Goal: Transaction & Acquisition: Download file/media

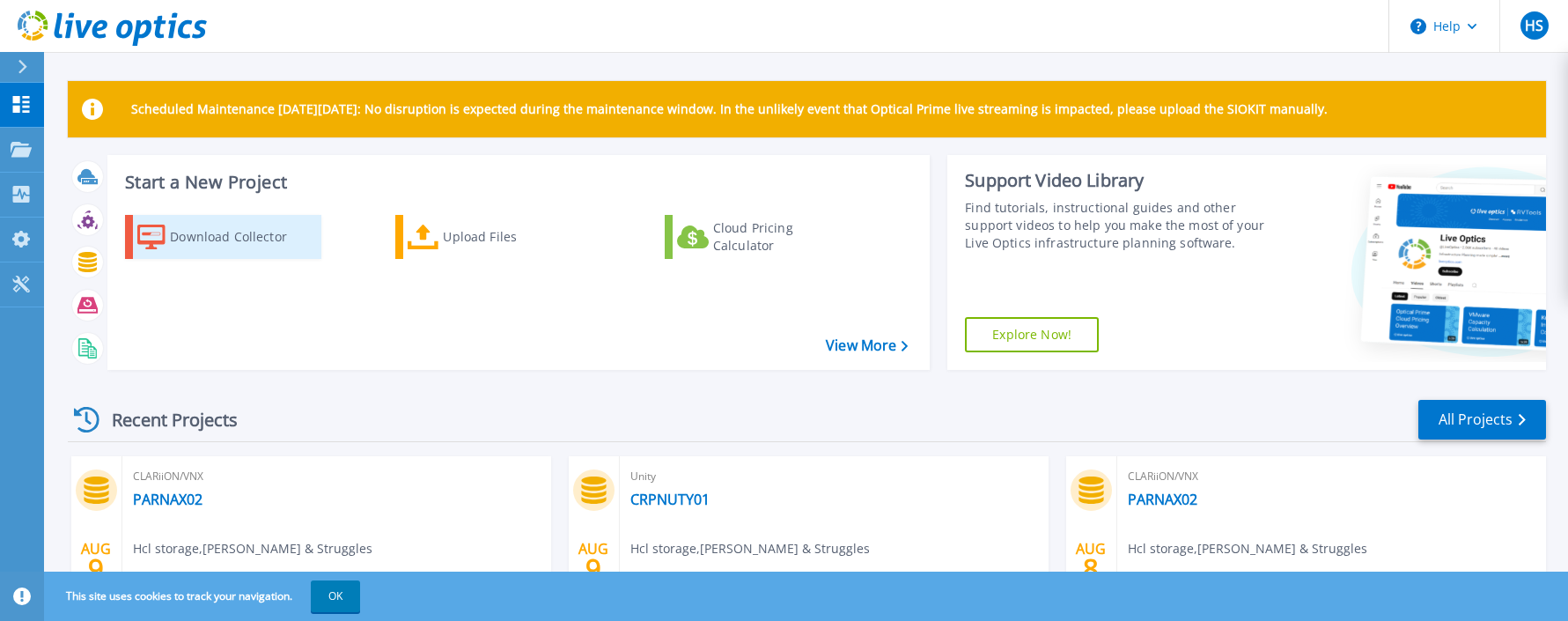
click at [241, 237] on div "Download Collector" at bounding box center [240, 236] width 141 height 35
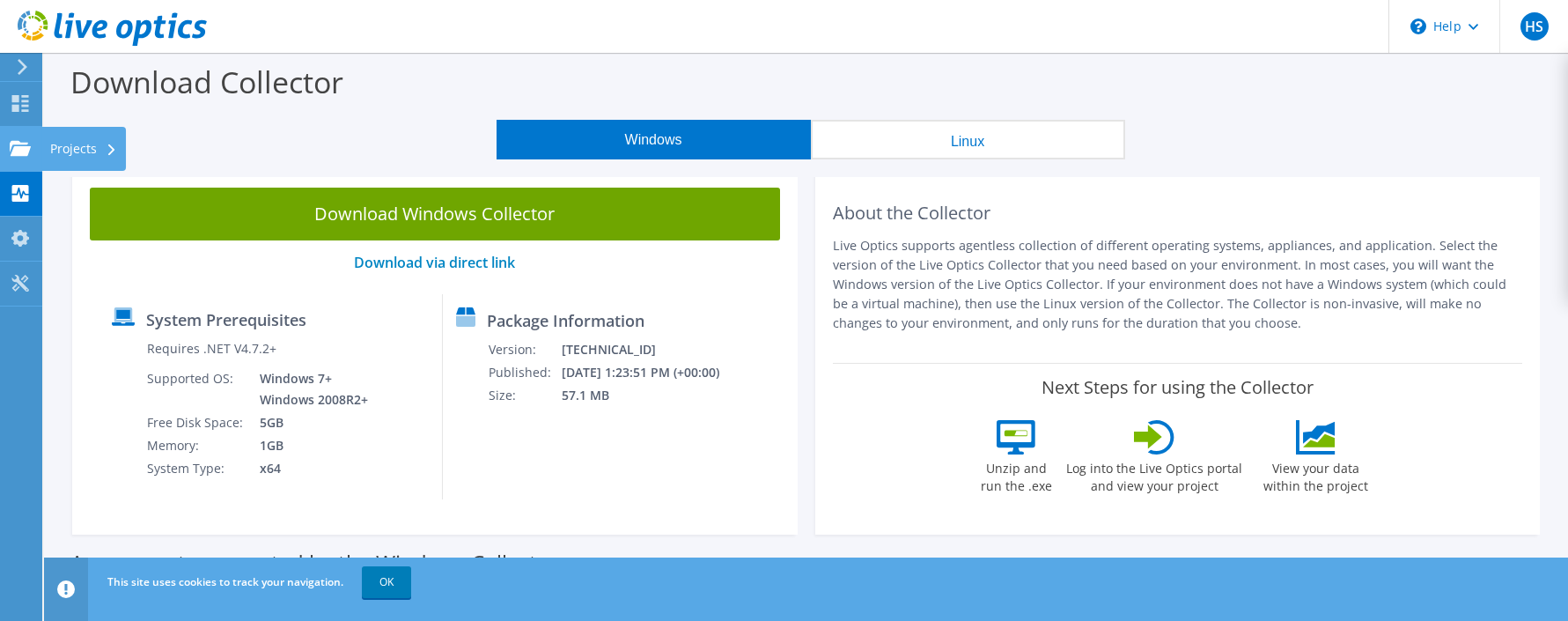
click at [16, 147] on use at bounding box center [20, 148] width 21 height 15
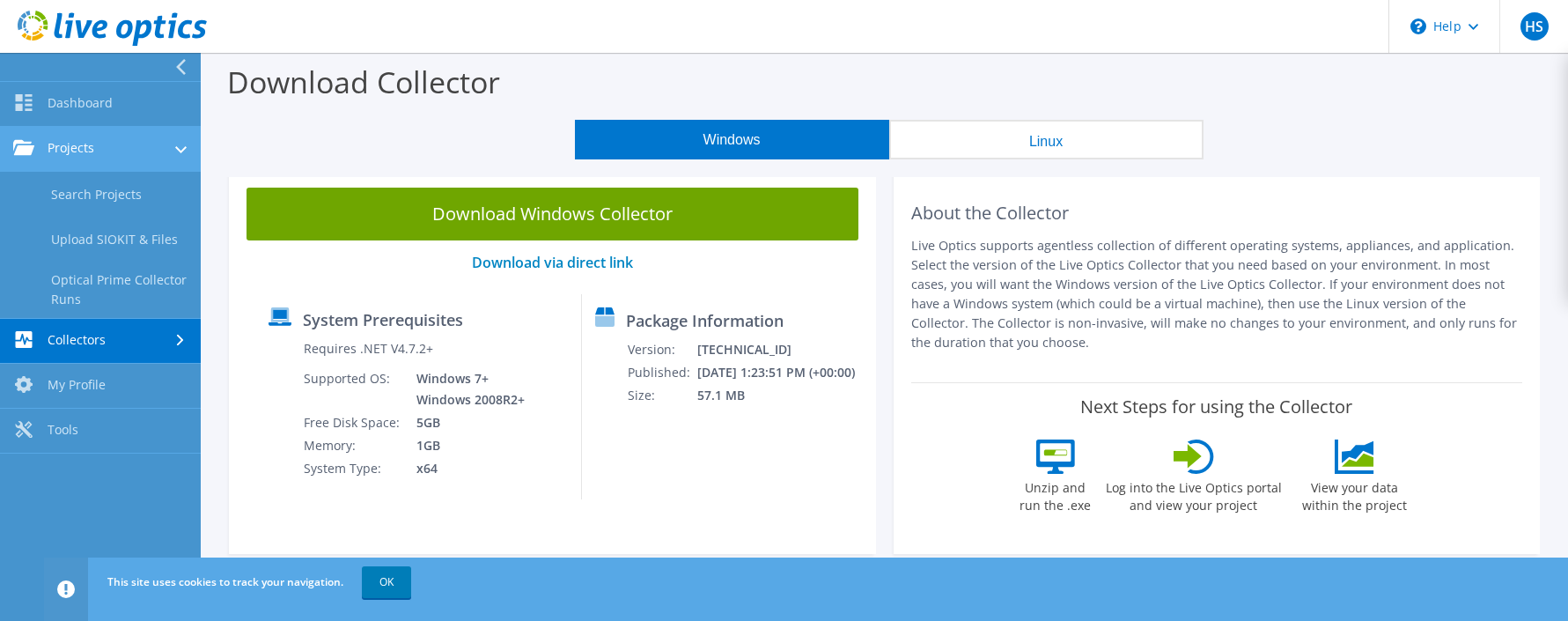
click at [99, 142] on link "Projects" at bounding box center [100, 149] width 201 height 45
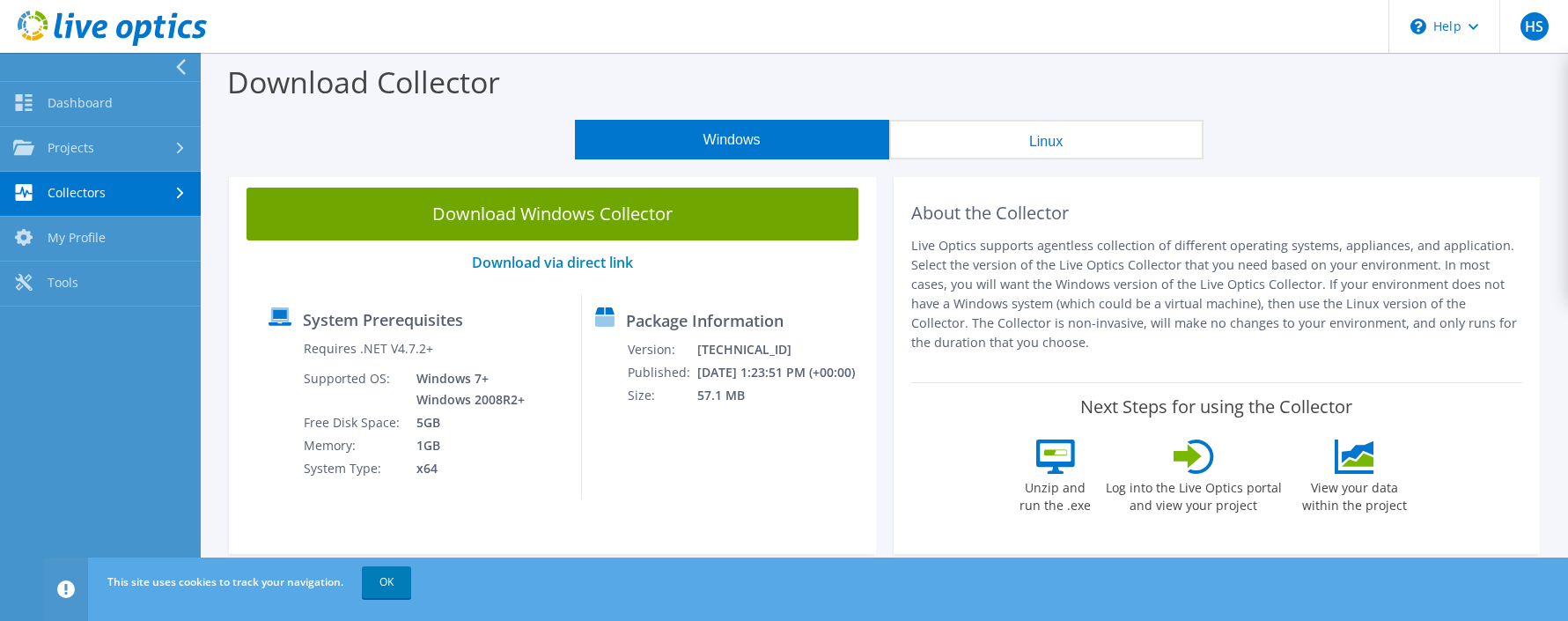
click at [176, 185] on link "Collectors" at bounding box center [100, 193] width 201 height 45
click at [91, 249] on link "Download Collector" at bounding box center [100, 238] width 201 height 45
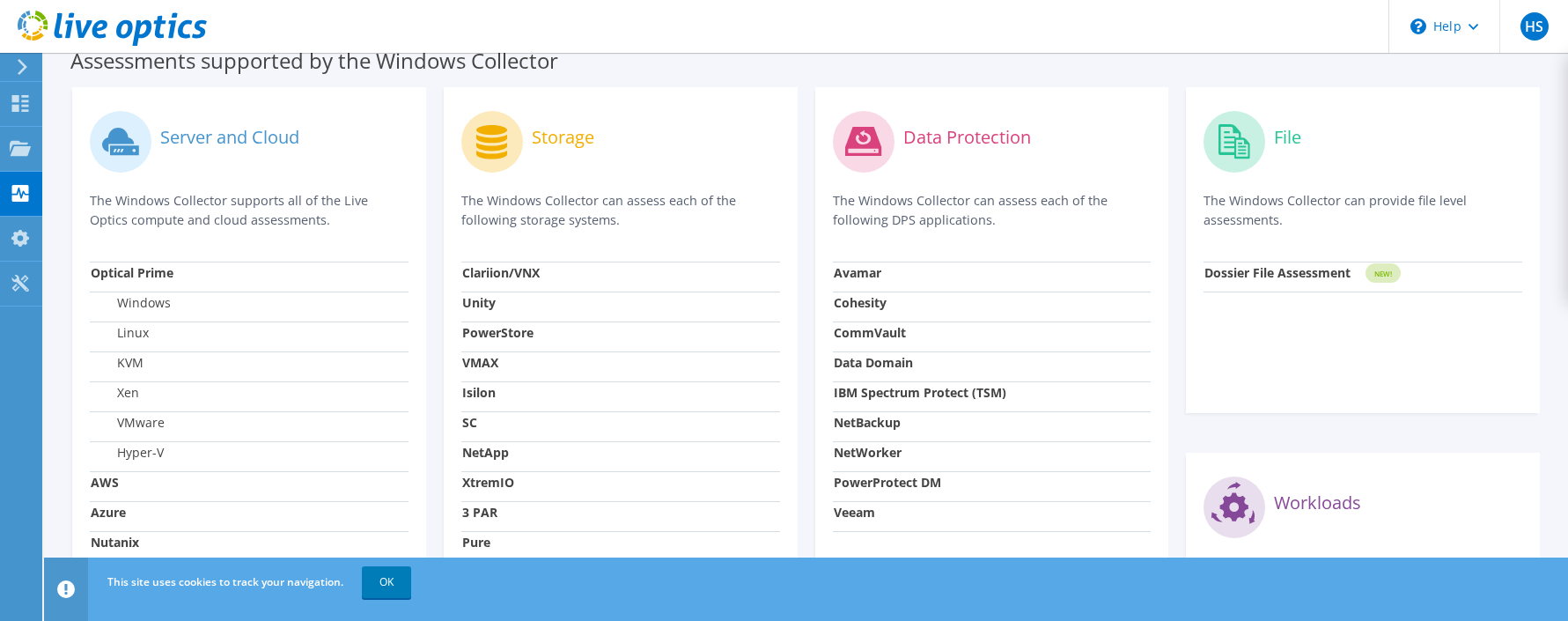
scroll to position [553, 0]
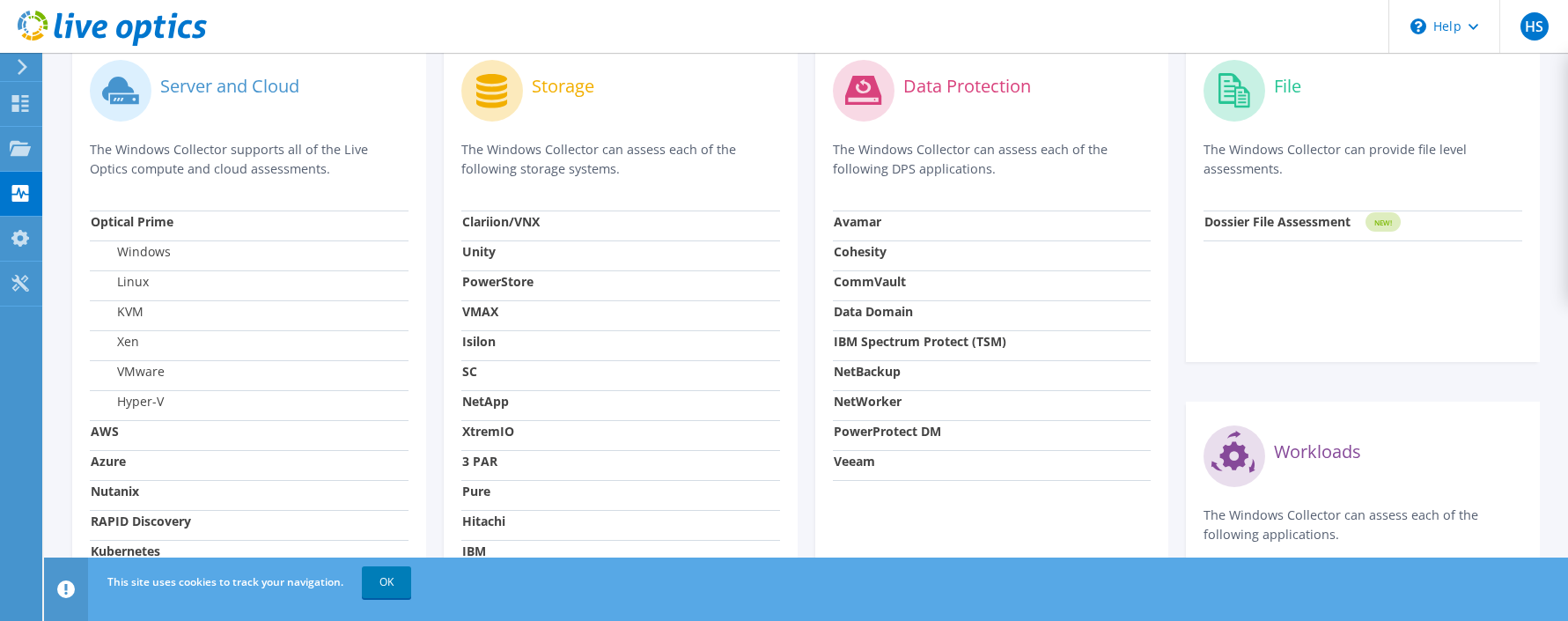
click at [601, 118] on div "Storage" at bounding box center [621, 90] width 319 height 73
click at [601, 160] on p "The Windows Collector can assess each of the following storage systems." at bounding box center [621, 159] width 319 height 39
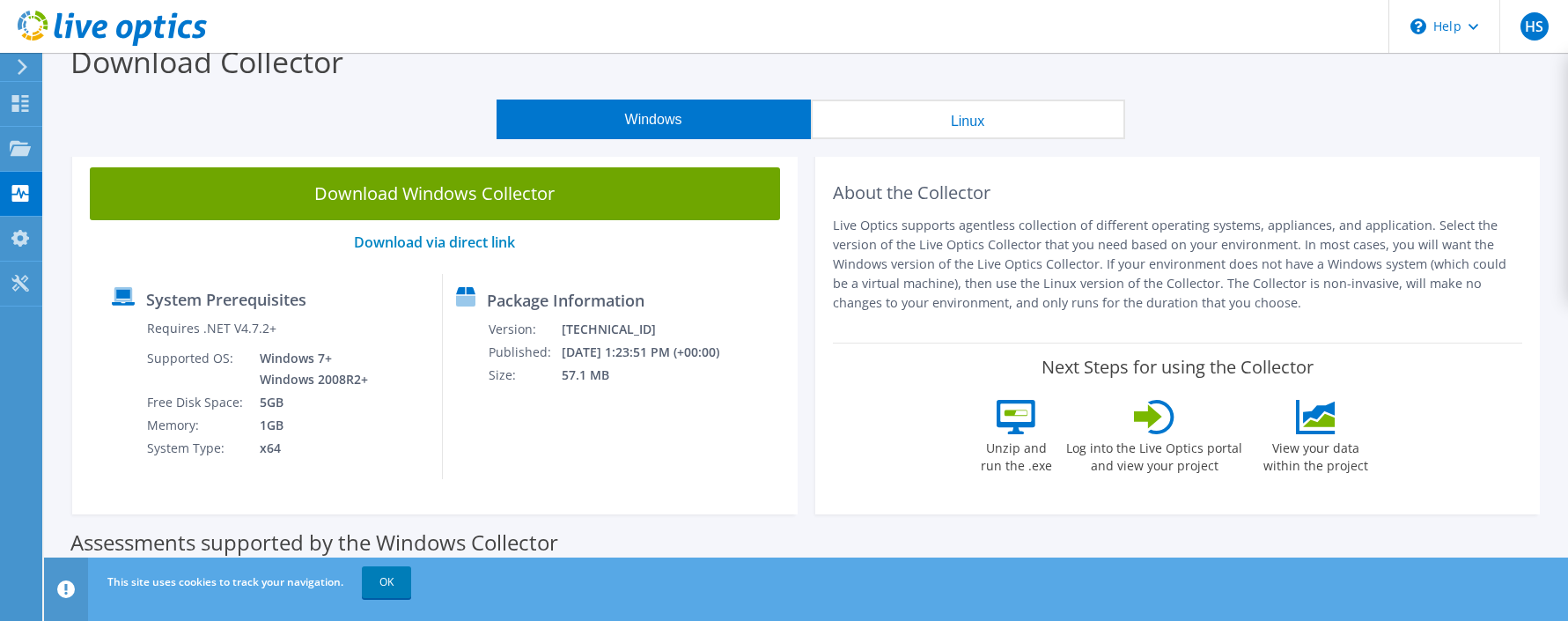
scroll to position [0, 0]
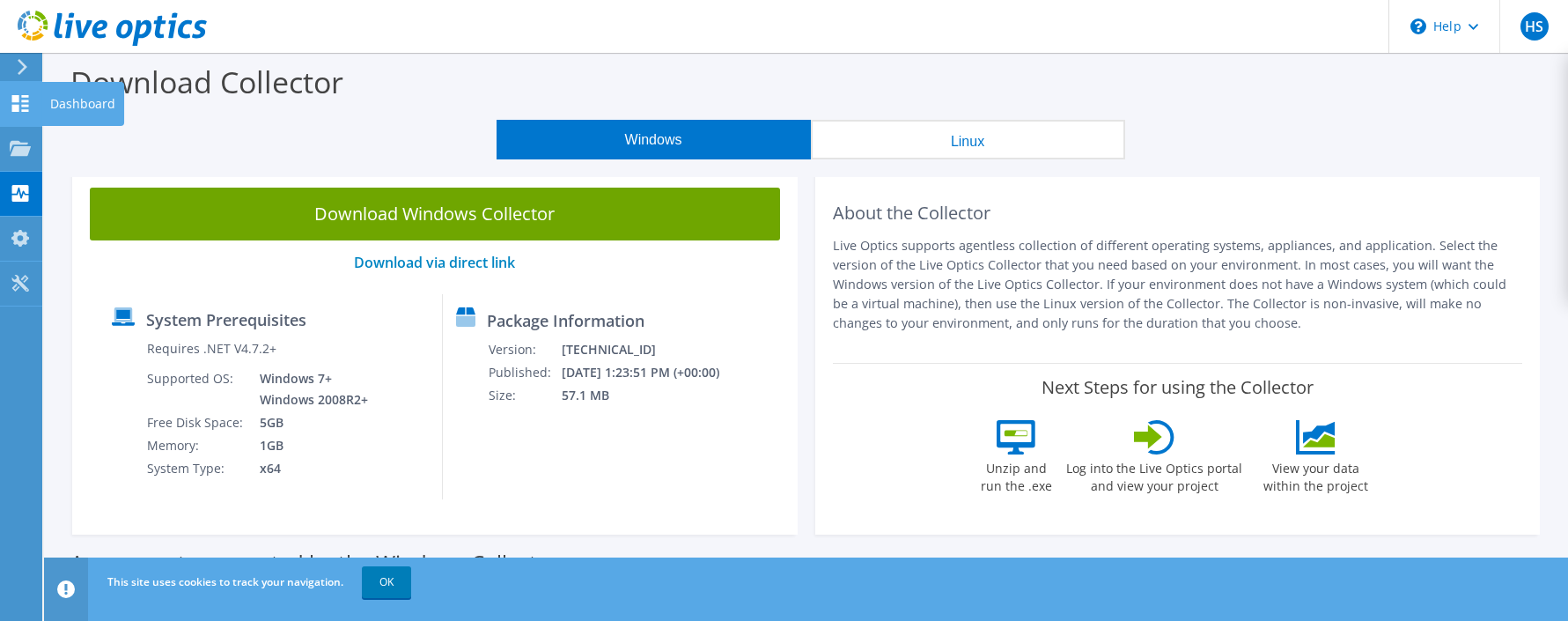
click at [15, 113] on div at bounding box center [20, 106] width 21 height 19
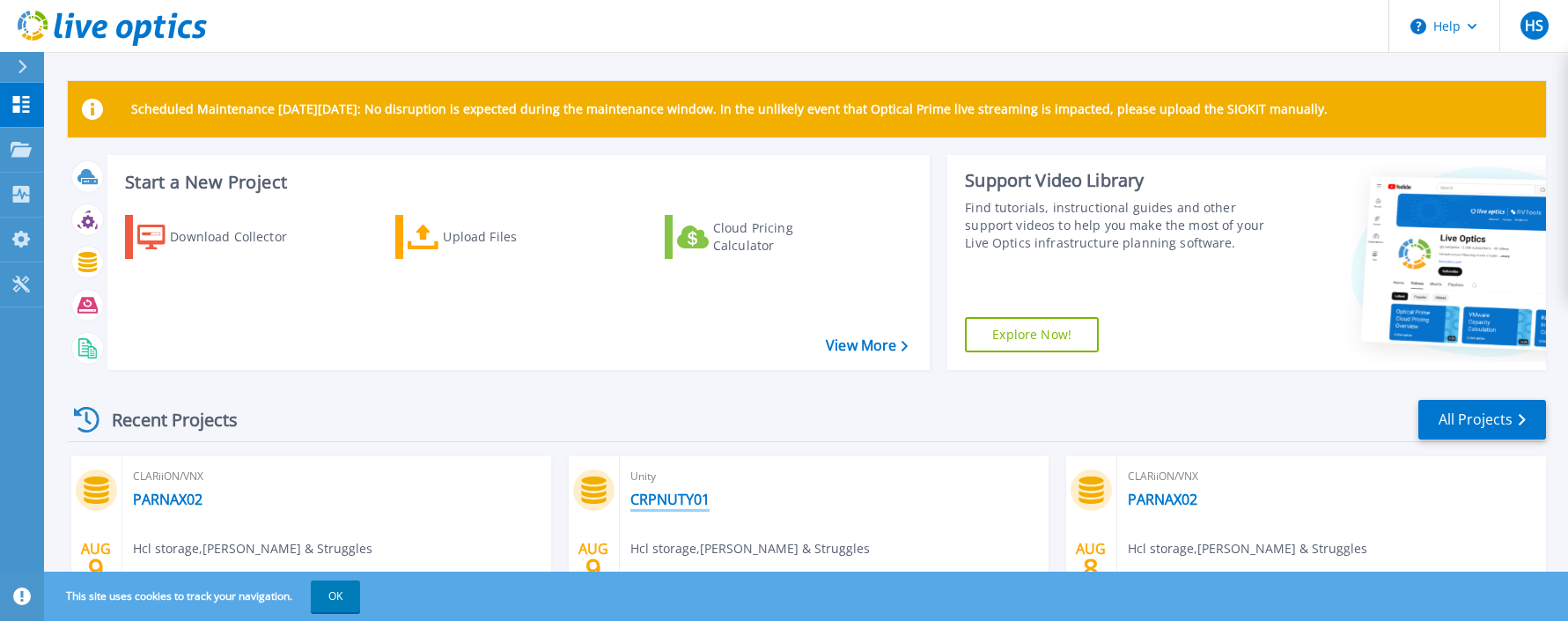
click at [706, 509] on link "CRPNUTY01" at bounding box center [669, 499] width 79 height 17
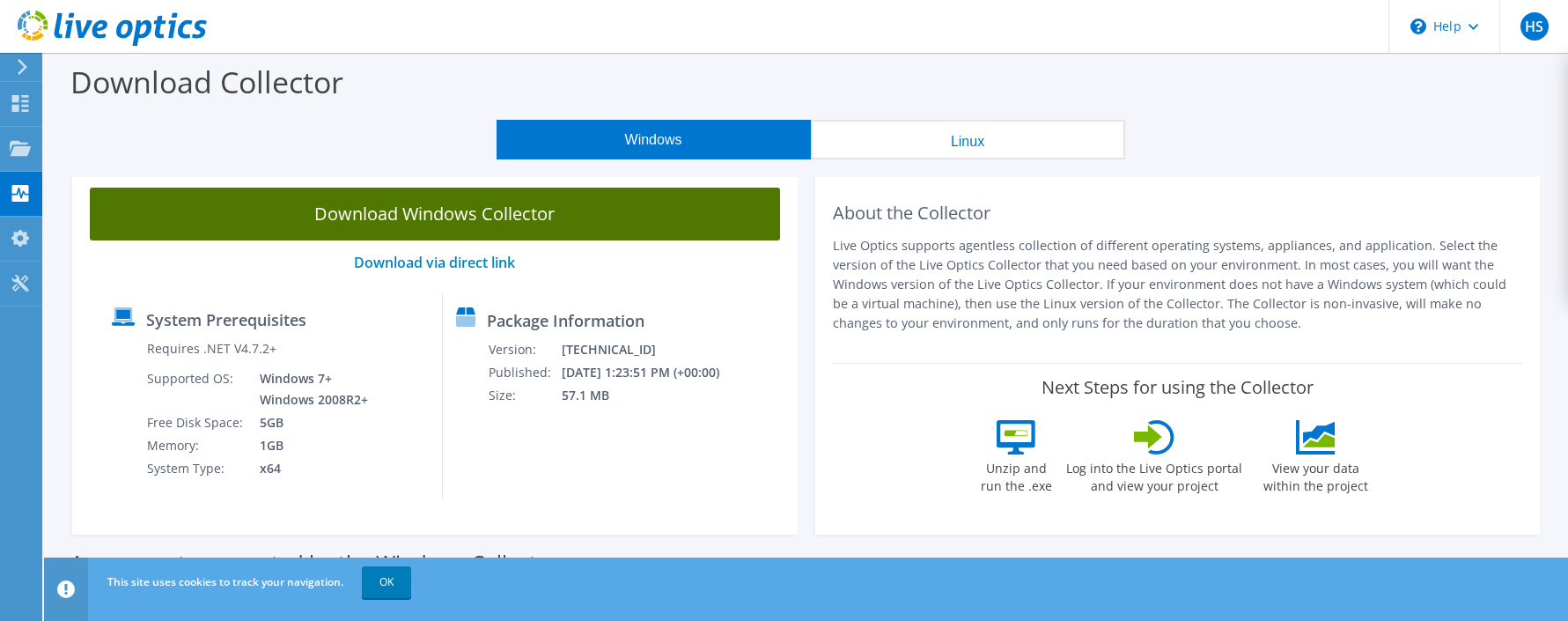
click at [460, 216] on link "Download Windows Collector" at bounding box center [434, 213] width 690 height 52
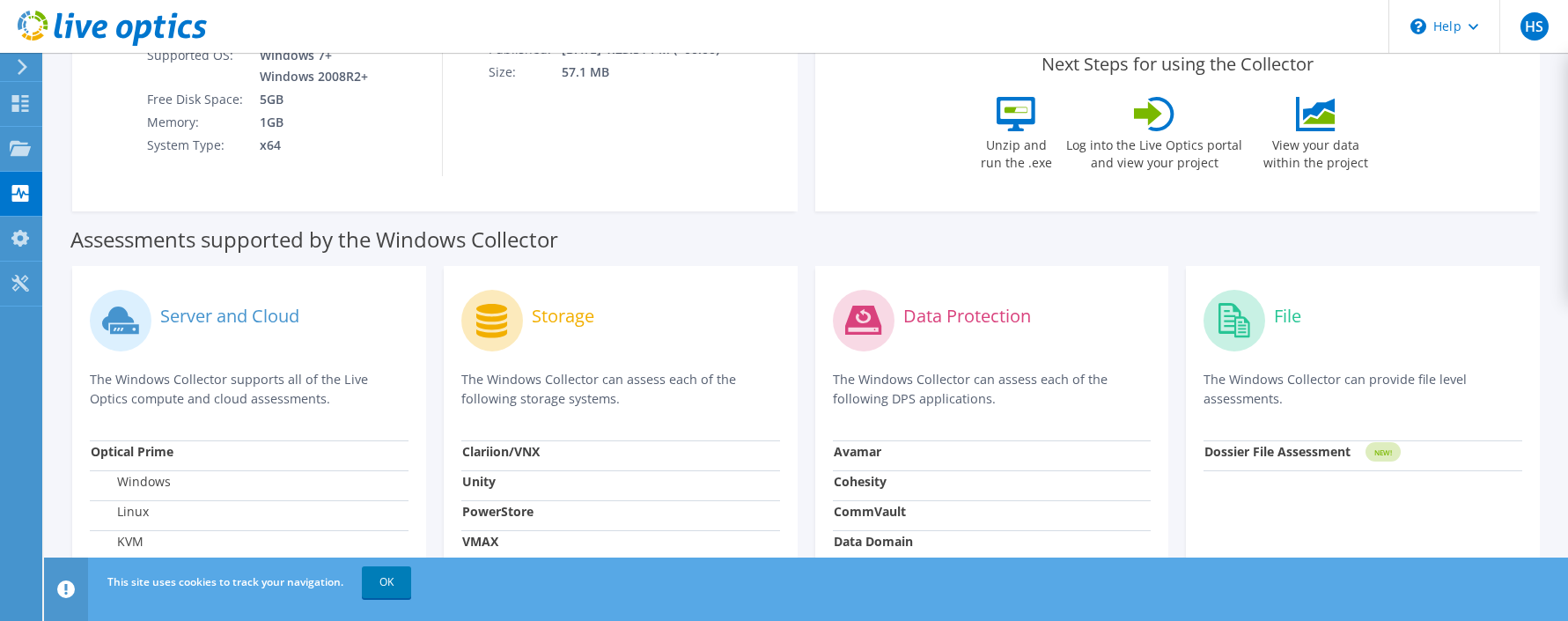
scroll to position [360, 0]
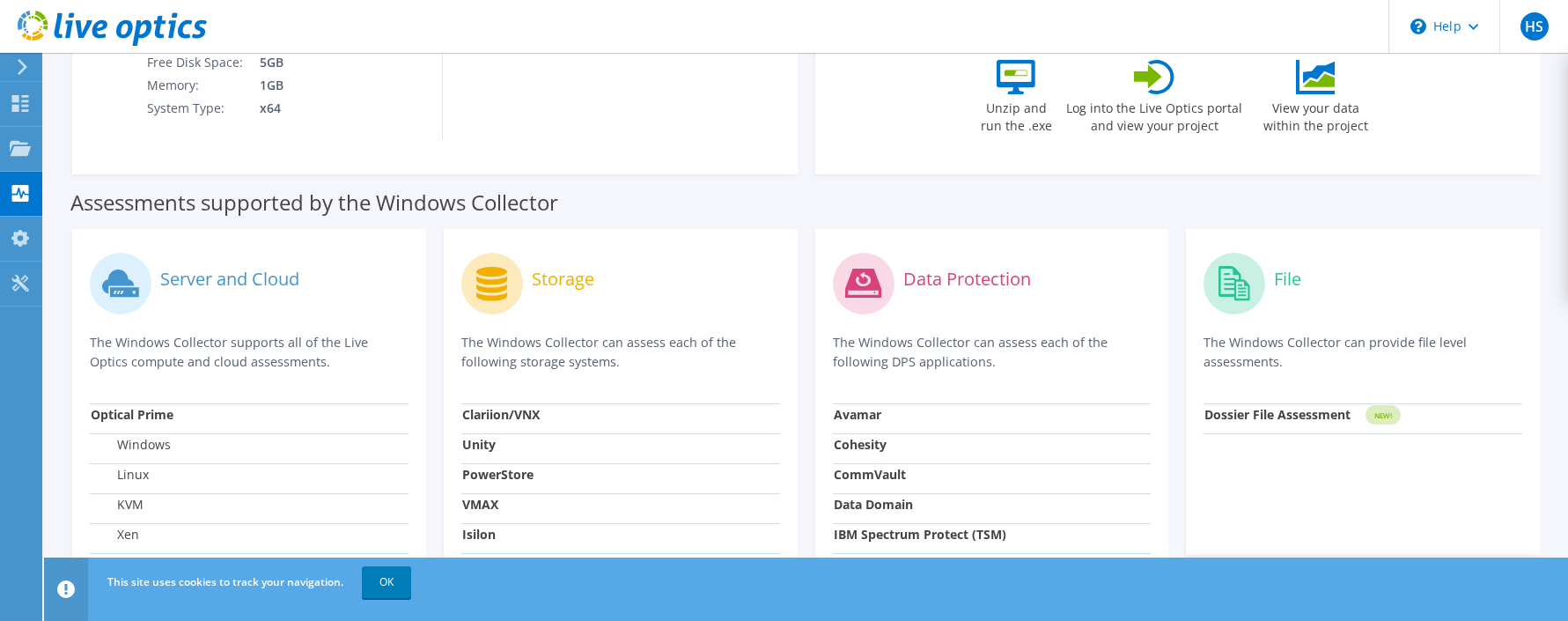
click at [628, 322] on div "Storage The Windows Collector can assess each of the following storage systems." at bounding box center [621, 325] width 319 height 157
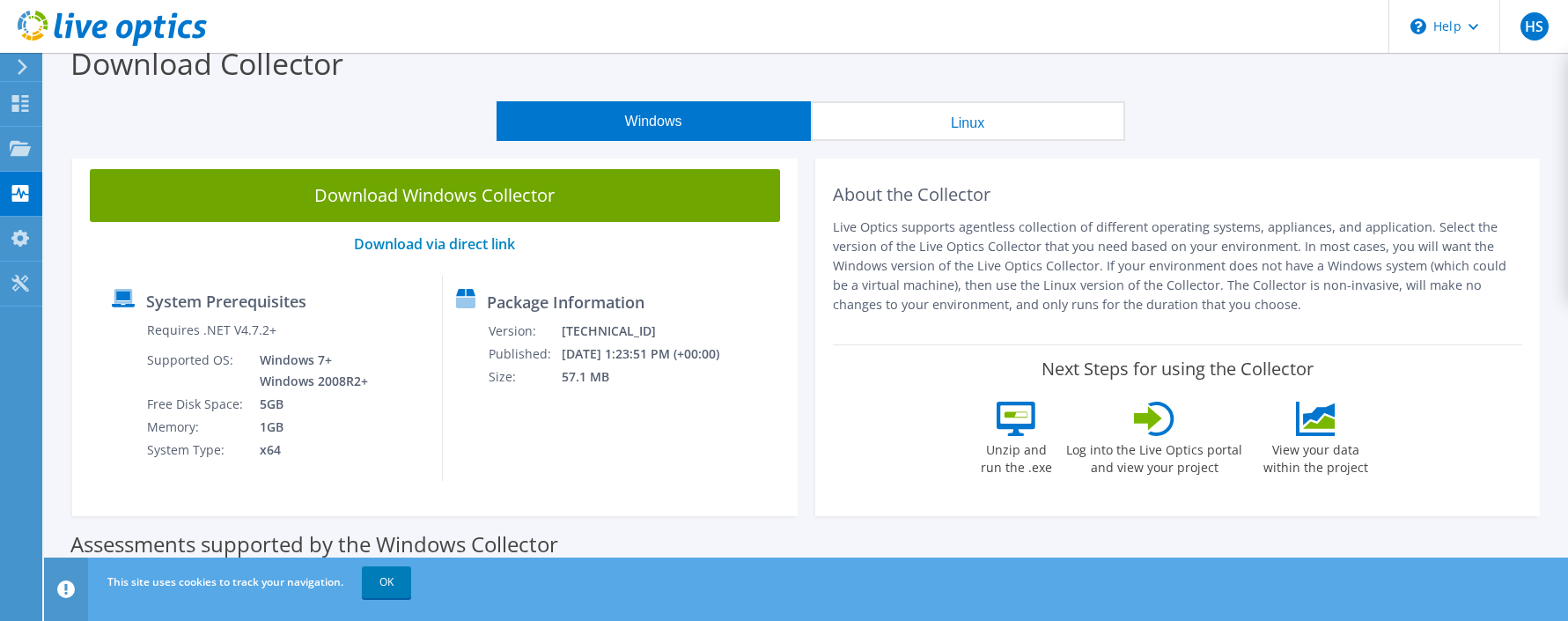
scroll to position [0, 0]
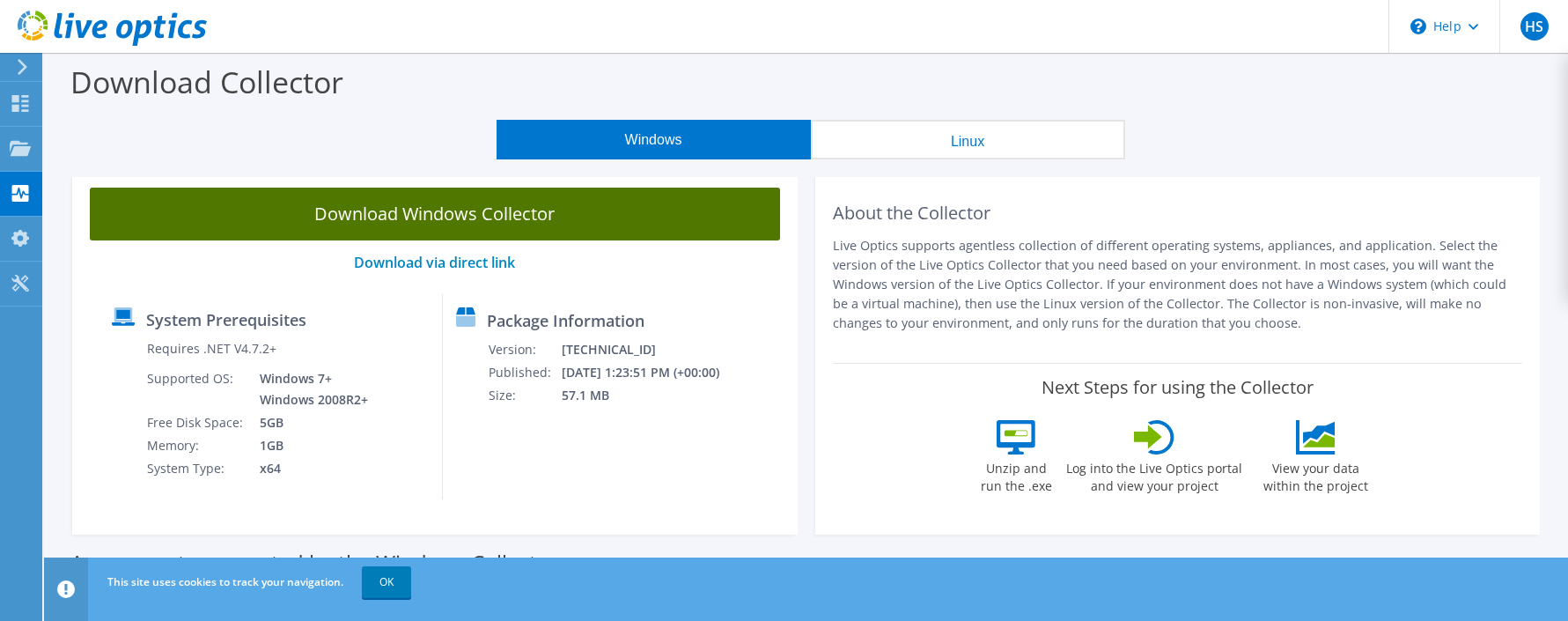
click at [544, 216] on link "Download Windows Collector" at bounding box center [434, 213] width 690 height 52
